Goal: Navigation & Orientation: Go to known website

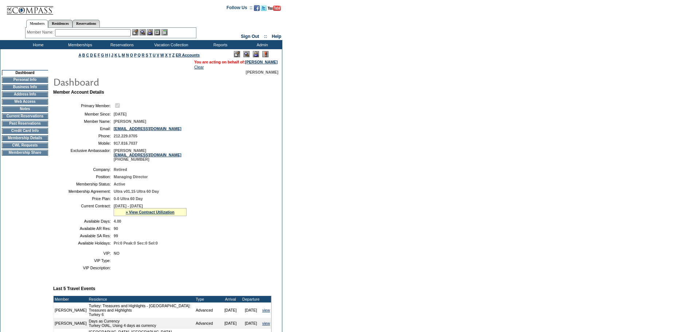
click at [391, 232] on form "Follow Us ::" at bounding box center [347, 292] width 694 height 584
click at [33, 44] on td "Home" at bounding box center [37, 44] width 42 height 9
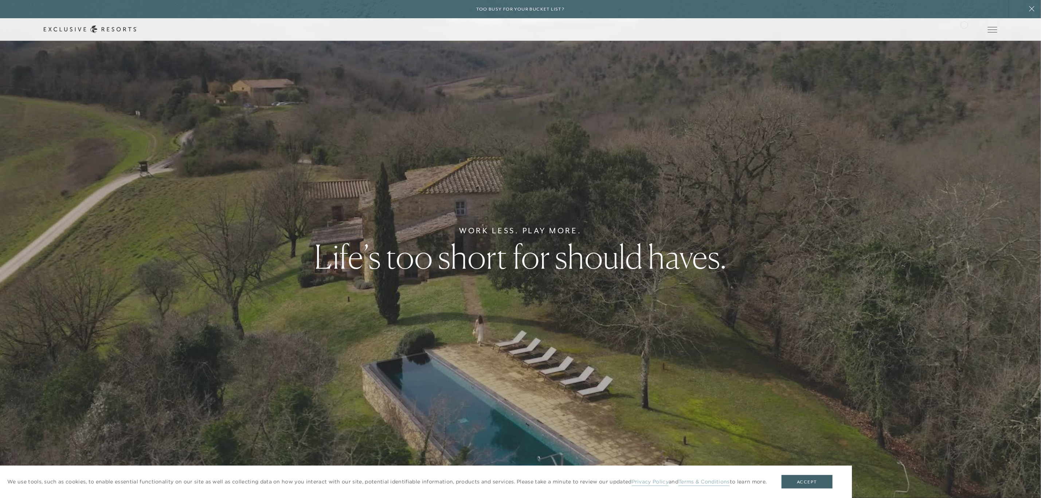
click at [964, 24] on div "Schedule a Meeting Get Started Visit home page Member Login Schedule a Meeting …" at bounding box center [520, 29] width 1041 height 23
click at [0, 0] on link "Member Login" at bounding box center [0, 0] width 0 height 0
